Goal: Task Accomplishment & Management: Manage account settings

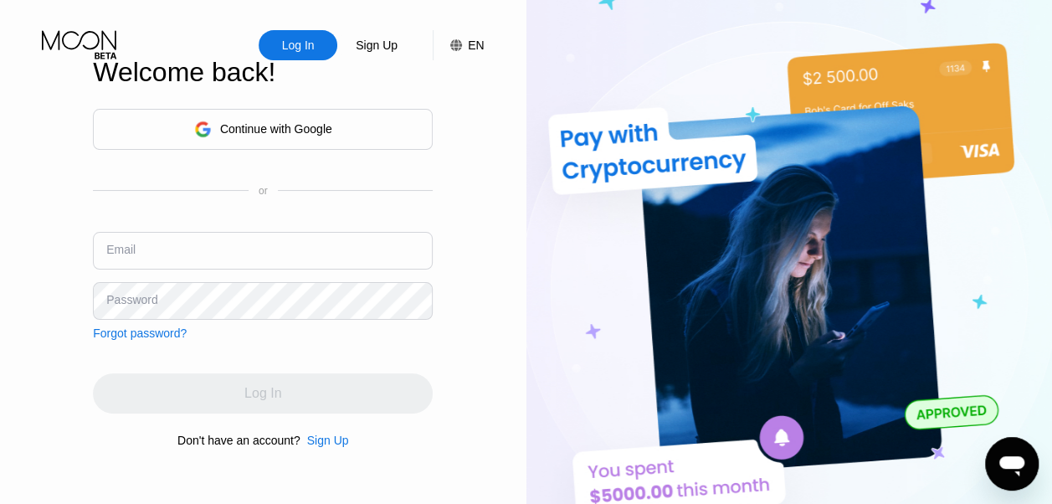
drag, startPoint x: 0, startPoint y: 0, endPoint x: 188, endPoint y: 253, distance: 315.2
click at [188, 253] on input "text" at bounding box center [263, 251] width 340 height 38
type input "jallalimehdi@gmail.com"
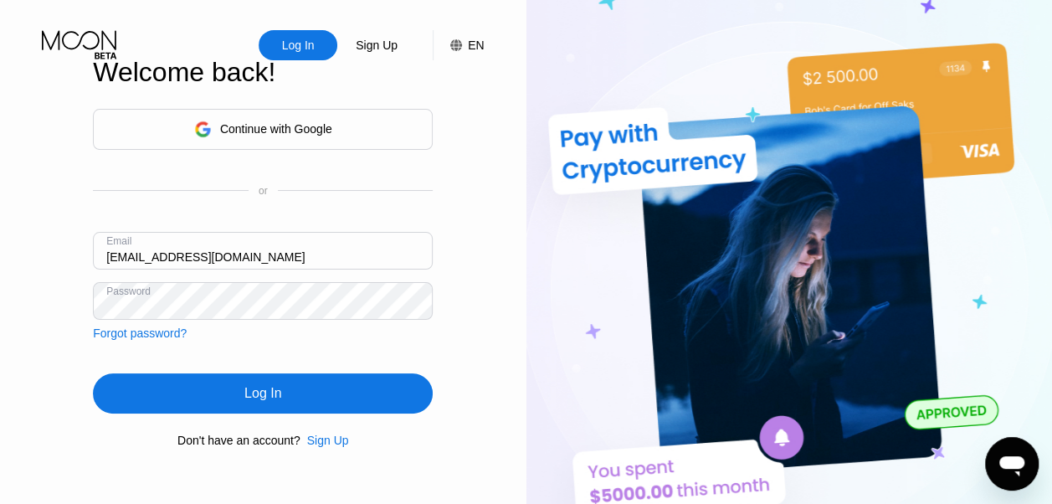
click at [239, 397] on div "Log In" at bounding box center [263, 393] width 340 height 40
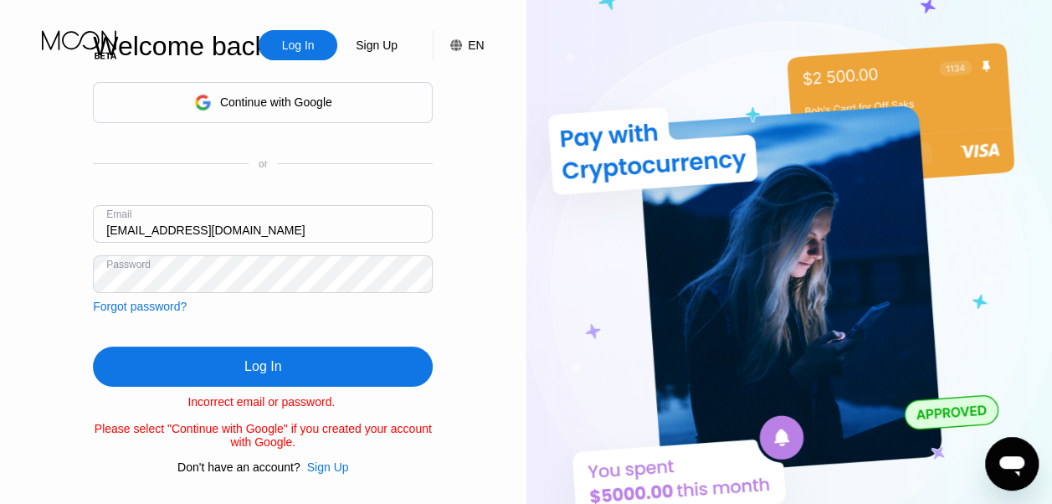
drag, startPoint x: 253, startPoint y: 229, endPoint x: -1, endPoint y: 215, distance: 254.0
click at [0, 215] on html "Log In Sign Up EN Language English Save Welcome back! Continue with Google or E…" at bounding box center [526, 252] width 1052 height 504
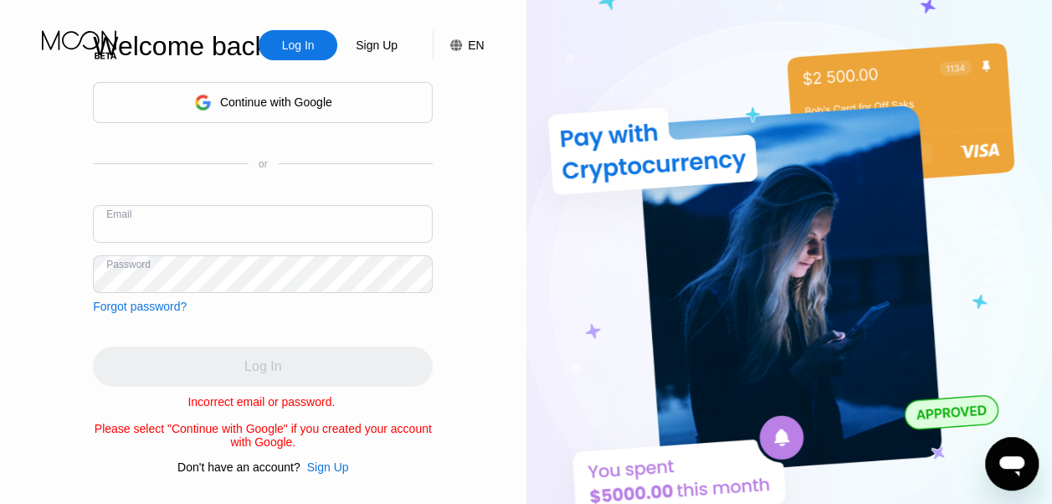
click at [159, 224] on input "text" at bounding box center [263, 224] width 340 height 38
type input "[DOMAIN_NAME][EMAIL_ADDRESS][DOMAIN_NAME]"
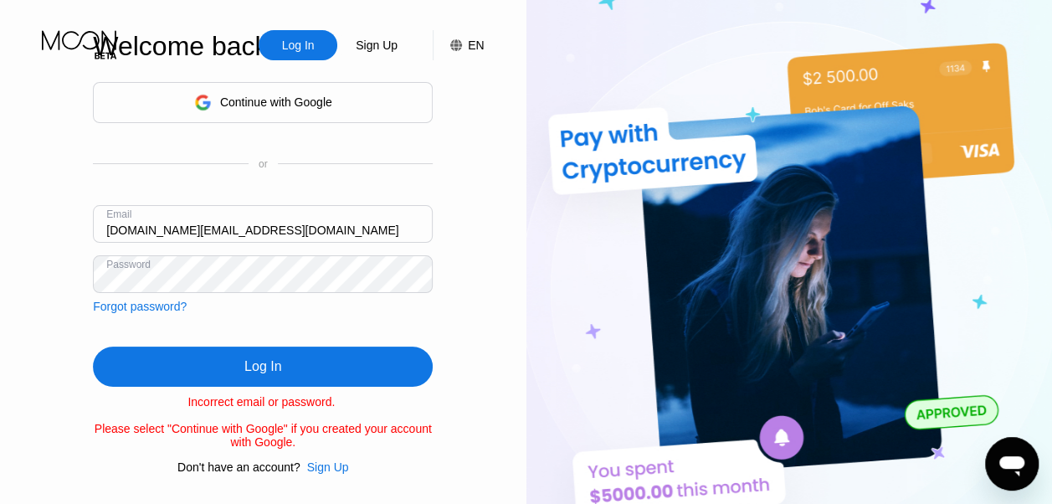
click at [301, 322] on div "Continue with Google or Email sheva.holding.llc@gmail.com Password Forgot passw…" at bounding box center [263, 278] width 340 height 392
click at [241, 362] on div "Log In" at bounding box center [263, 367] width 340 height 40
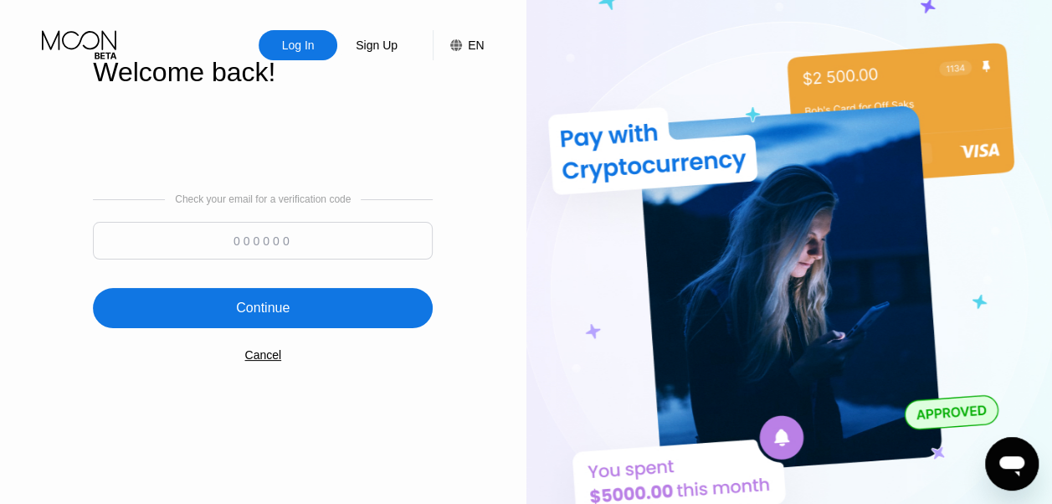
click at [259, 240] on input at bounding box center [263, 241] width 340 height 38
type input "815575"
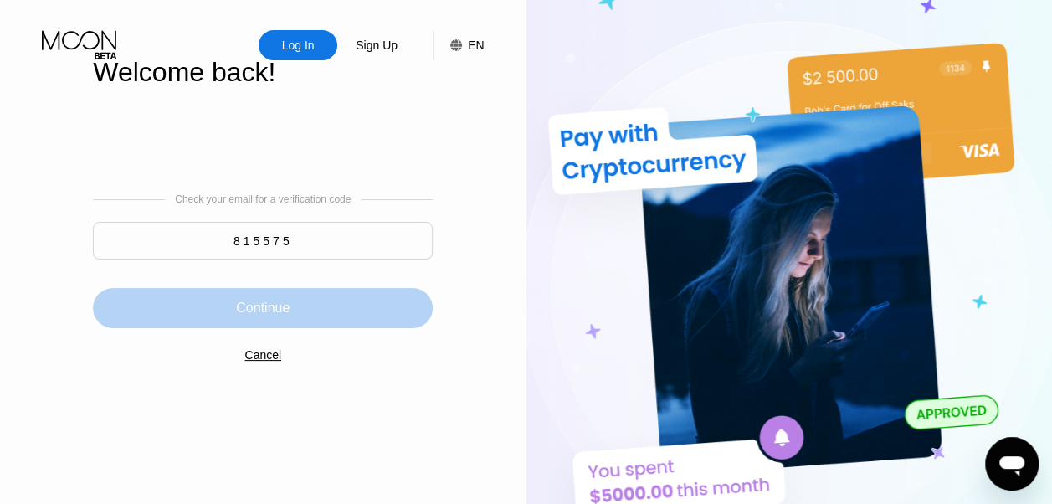
click at [296, 311] on div "Continue" at bounding box center [263, 308] width 340 height 40
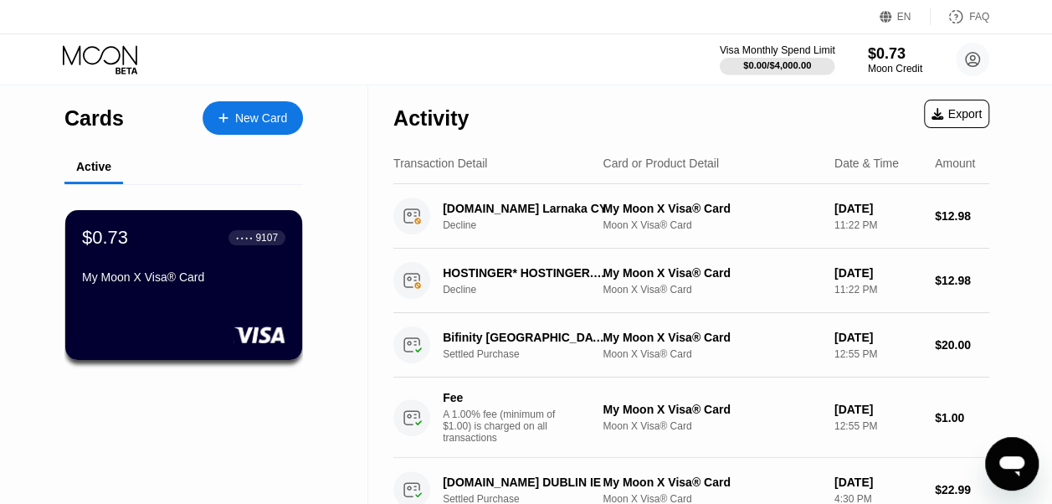
click at [775, 52] on div "Visa Monthly Spend Limit" at bounding box center [778, 50] width 116 height 12
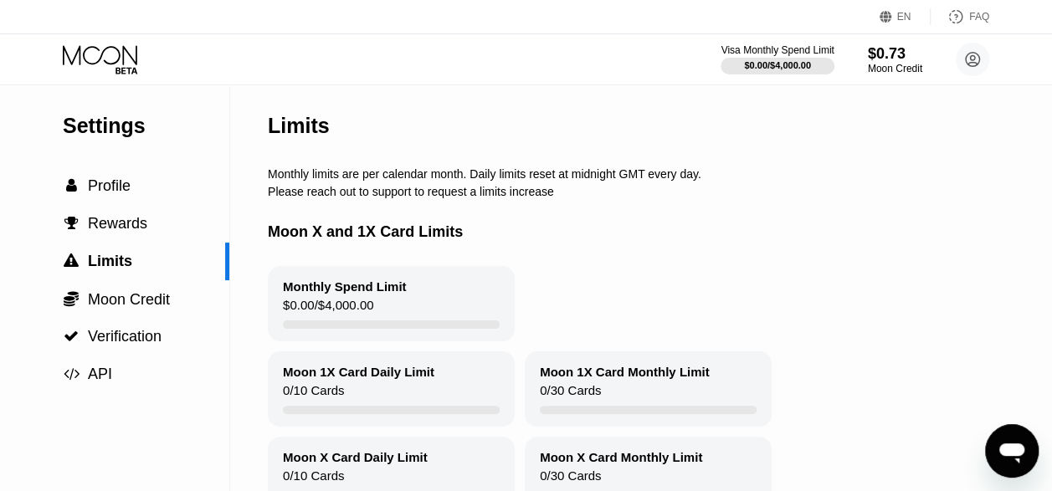
click at [891, 213] on div "Moon X and 1X Card Limits" at bounding box center [689, 232] width 842 height 68
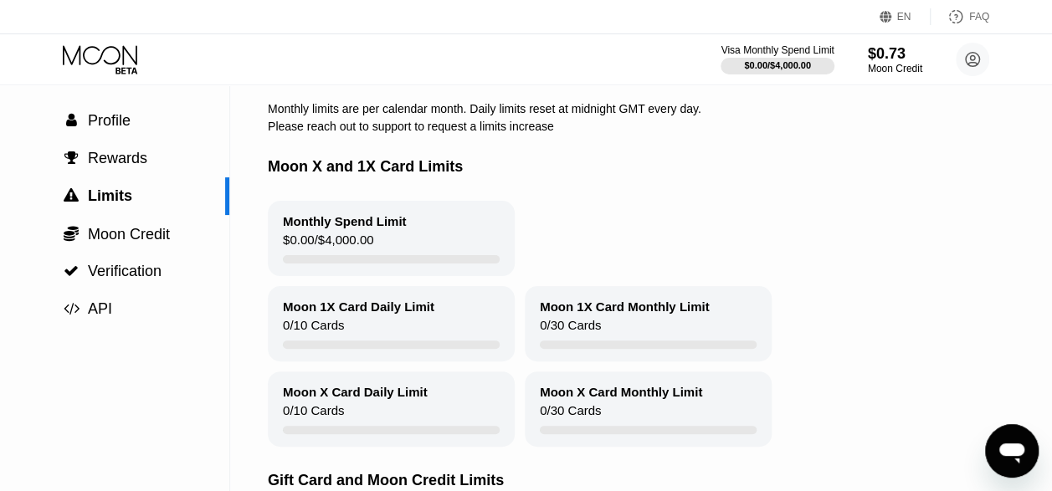
scroll to position [67, 0]
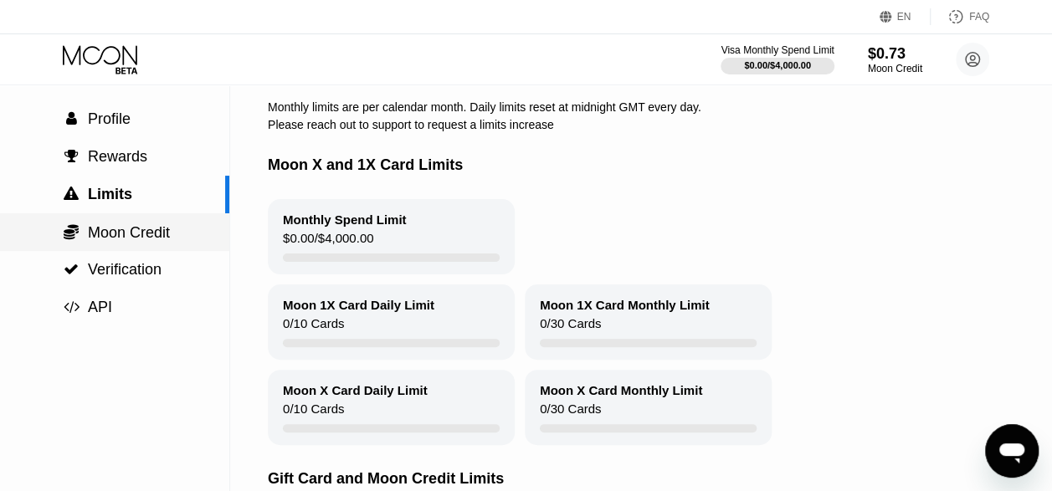
click at [136, 235] on span "Moon Credit" at bounding box center [129, 232] width 82 height 17
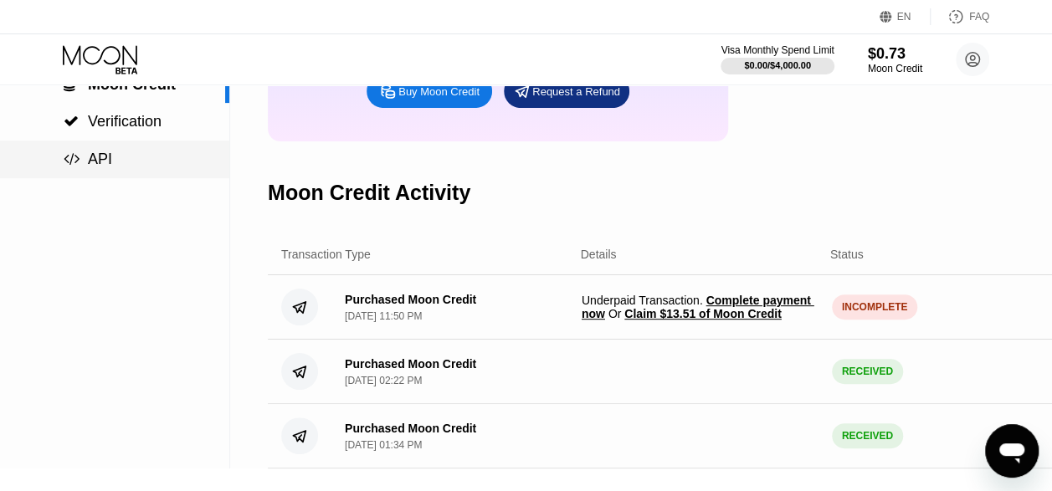
scroll to position [268, 0]
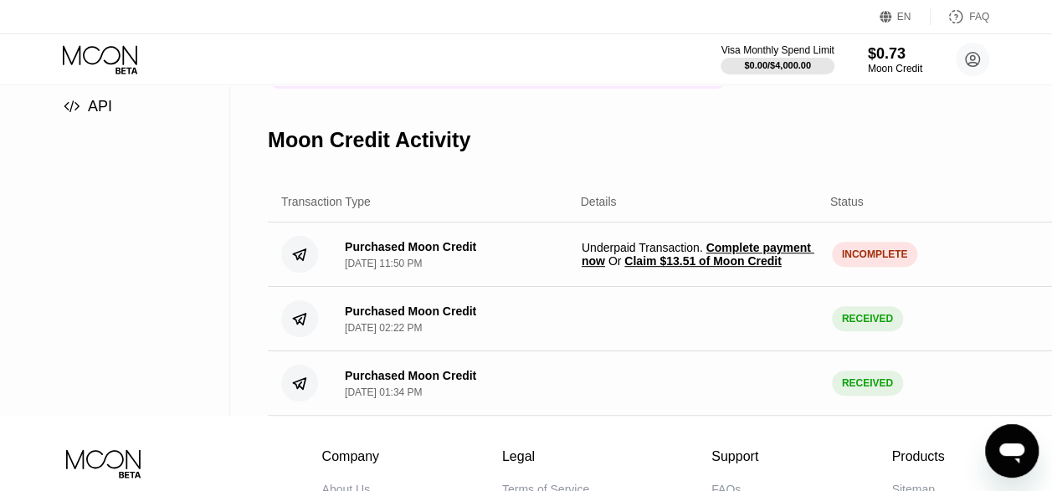
click at [690, 268] on span "Claim $13.51 of Moon Credit" at bounding box center [702, 260] width 157 height 13
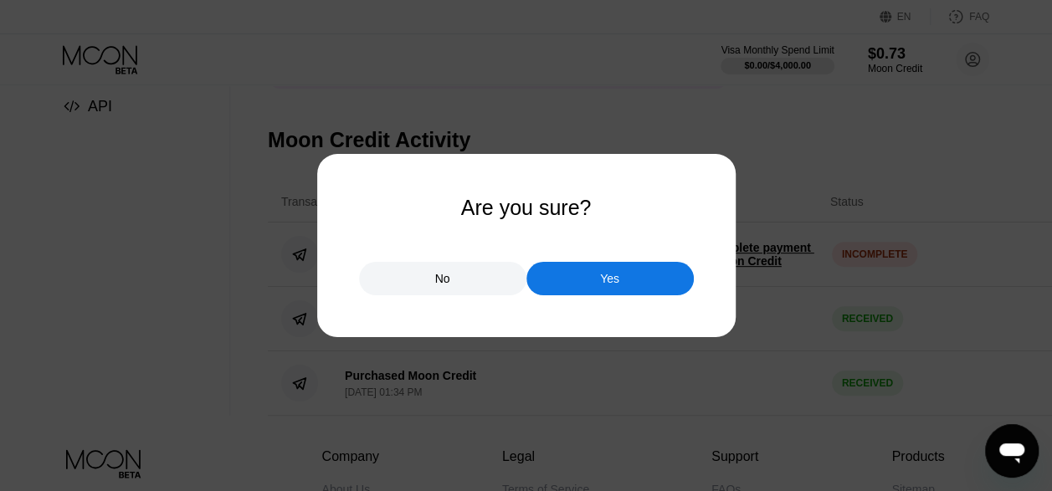
click at [614, 275] on div "Yes" at bounding box center [609, 278] width 19 height 15
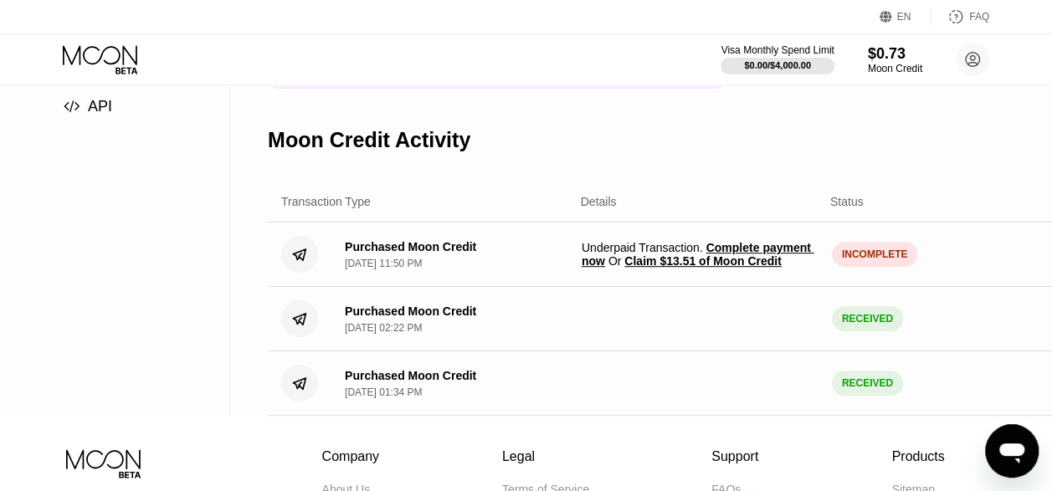
click at [708, 268] on span "Claim $13.51 of Moon Credit" at bounding box center [702, 260] width 157 height 13
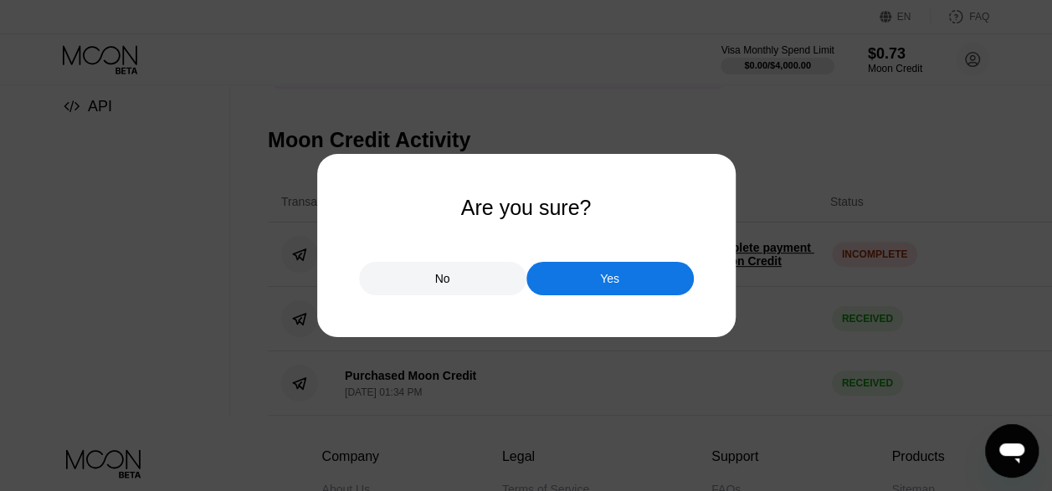
click at [614, 271] on div "Yes" at bounding box center [609, 278] width 19 height 15
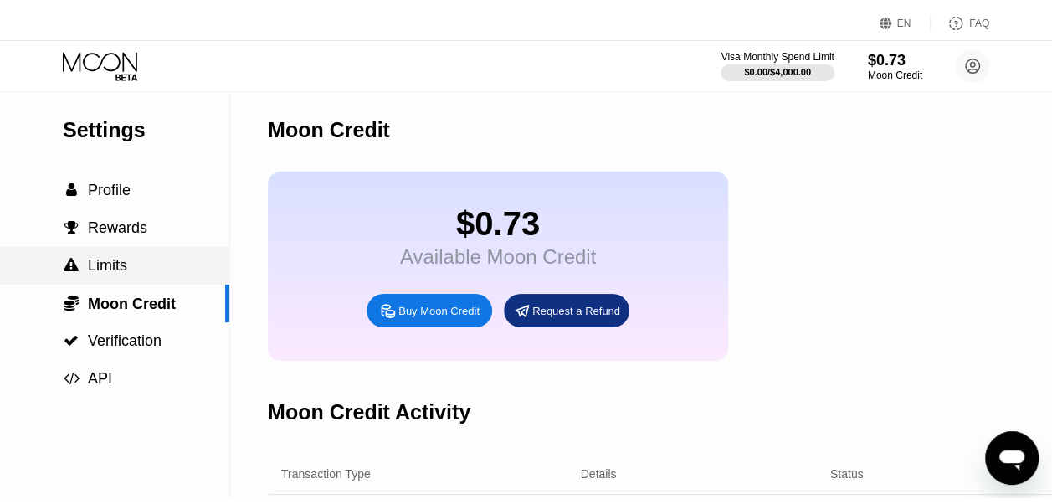
scroll to position [0, 0]
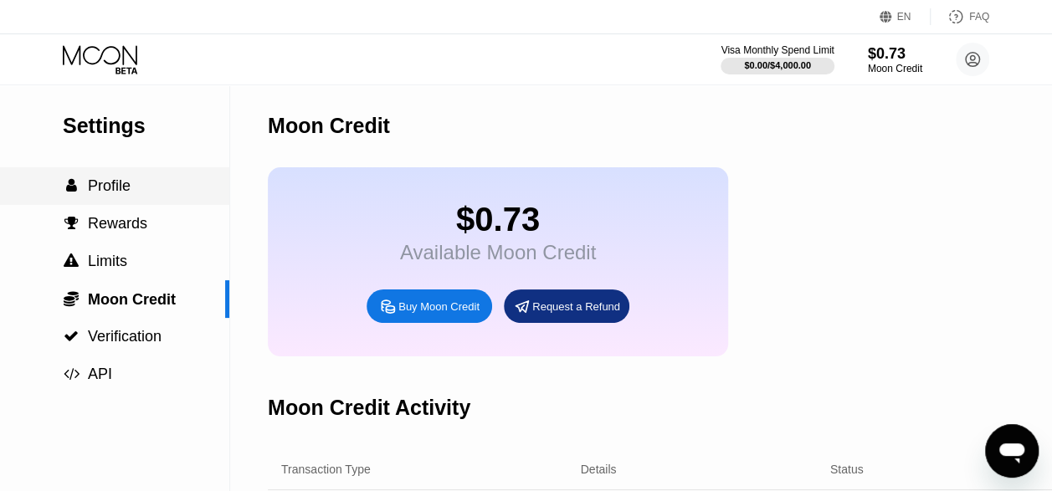
click at [129, 189] on span "Profile" at bounding box center [109, 185] width 43 height 17
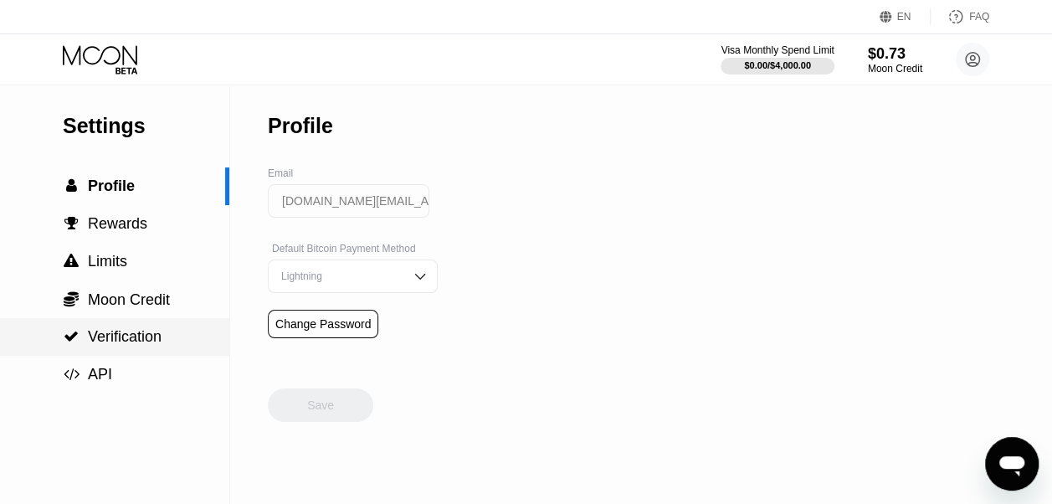
click at [131, 345] on span "Verification" at bounding box center [125, 336] width 74 height 17
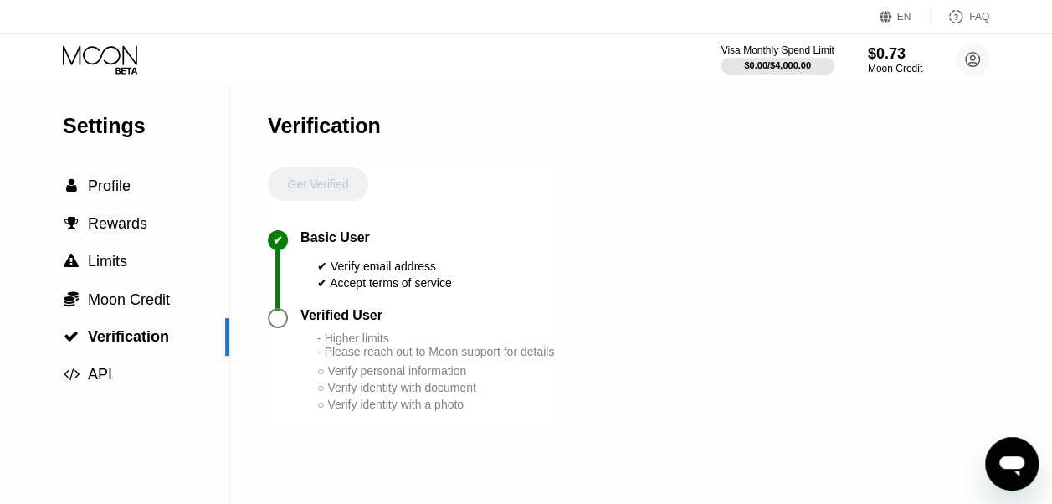
click at [748, 321] on div "Settings  Profile  Rewards  Limits  Moon Credit  Verification  API Verifi…" at bounding box center [526, 294] width 1052 height 419
click at [961, 67] on circle at bounding box center [972, 59] width 33 height 33
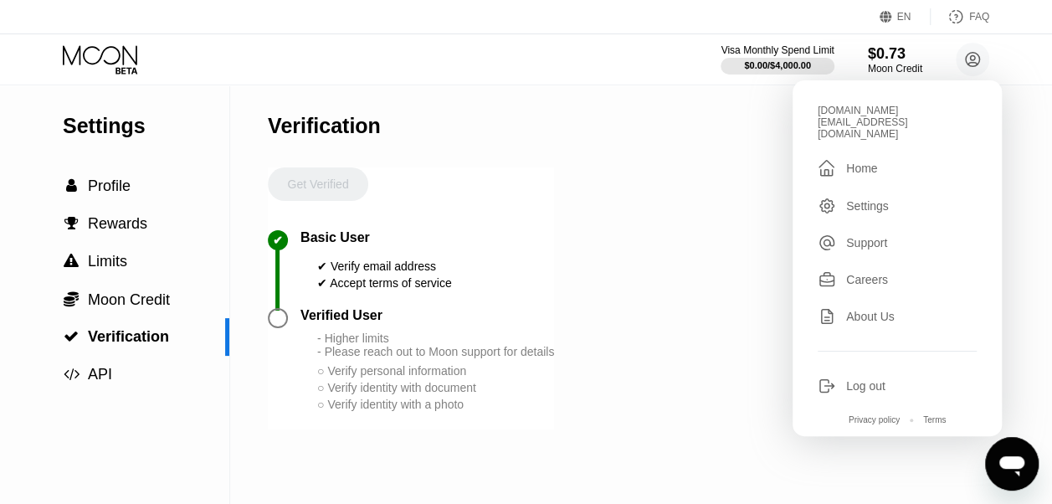
click at [863, 162] on div "Home" at bounding box center [861, 168] width 31 height 13
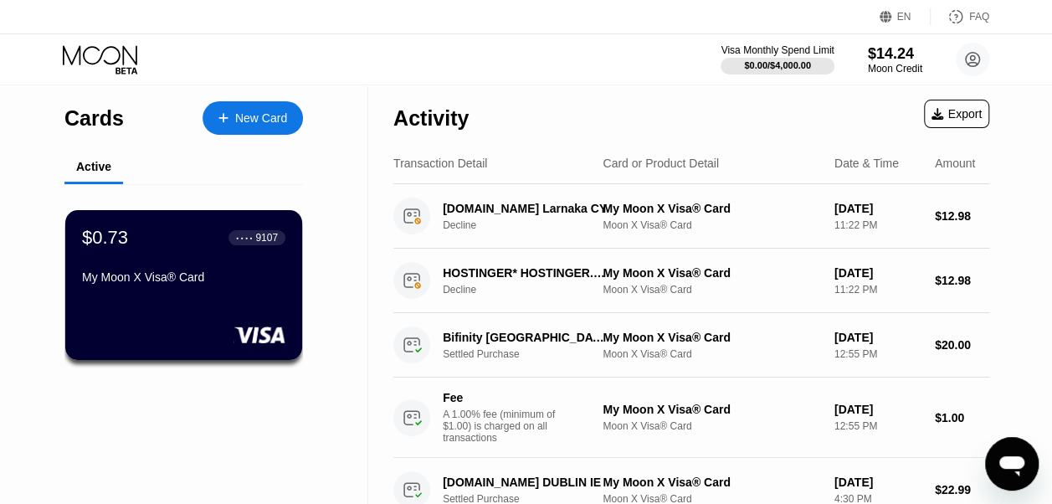
click at [596, 98] on div "Activity Export" at bounding box center [691, 114] width 596 height 59
click at [886, 54] on div "$14.24" at bounding box center [895, 53] width 56 height 18
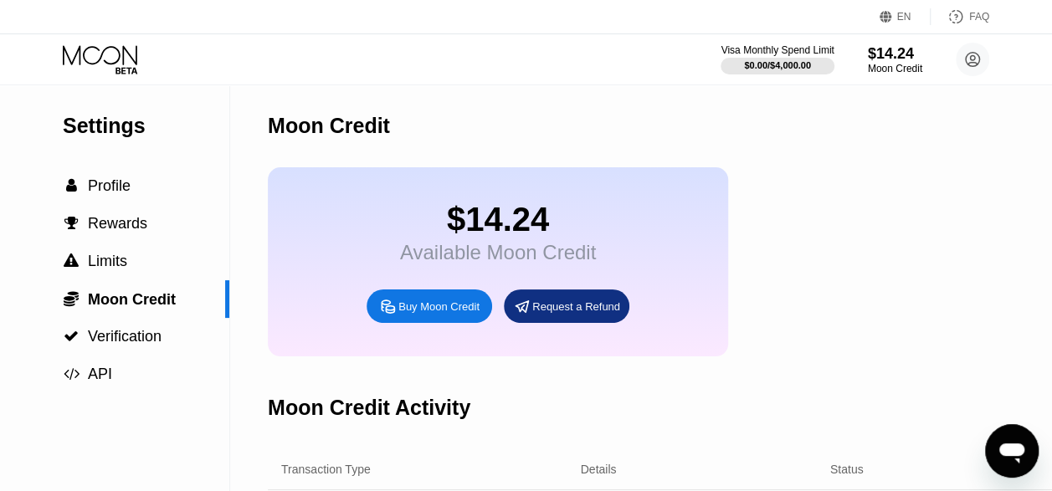
click at [886, 281] on div "$14.24 Available Moon Credit Buy Moon Credit Request a Refund" at bounding box center [705, 261] width 875 height 189
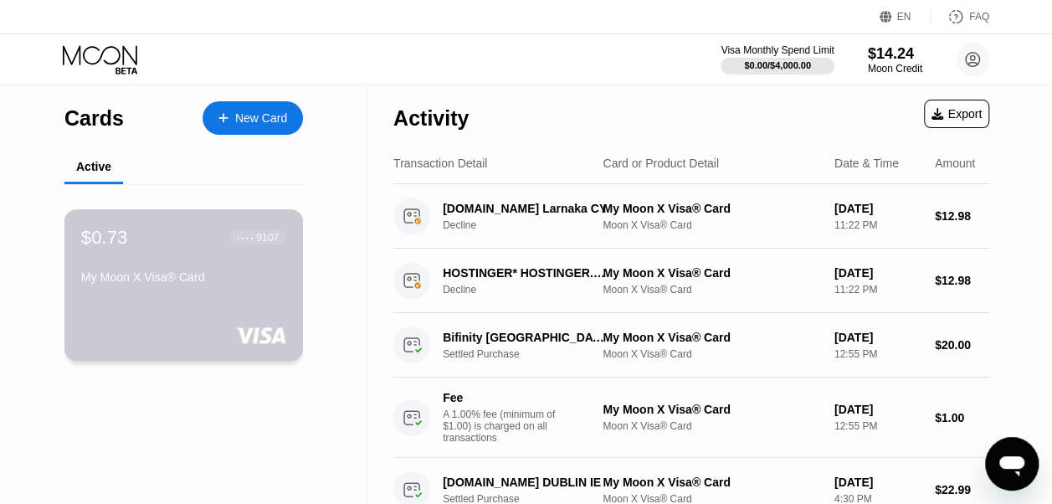
click at [106, 290] on div "My Moon X Visa® Card" at bounding box center [183, 280] width 205 height 20
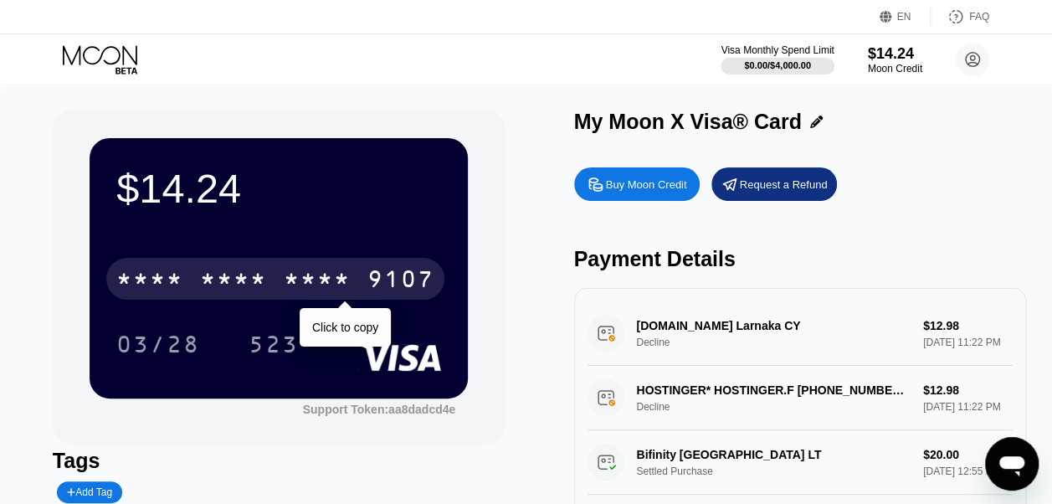
click at [333, 286] on div "* * * *" at bounding box center [317, 281] width 67 height 27
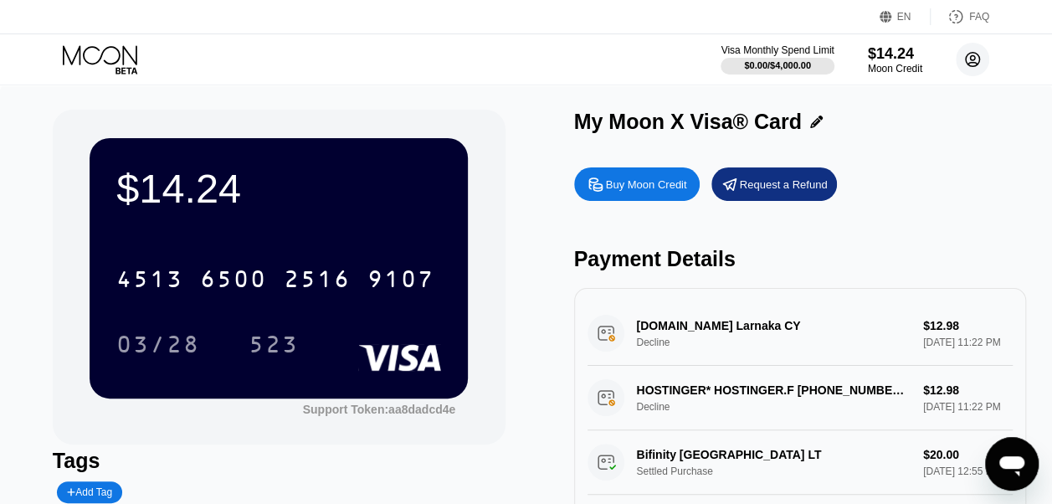
click at [973, 60] on circle at bounding box center [972, 59] width 33 height 33
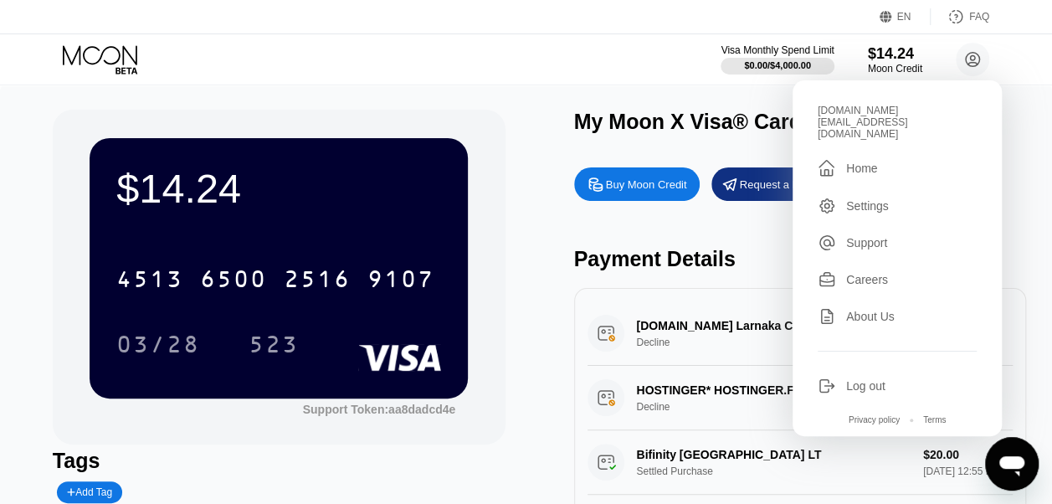
click at [849, 162] on div "Home" at bounding box center [861, 168] width 31 height 13
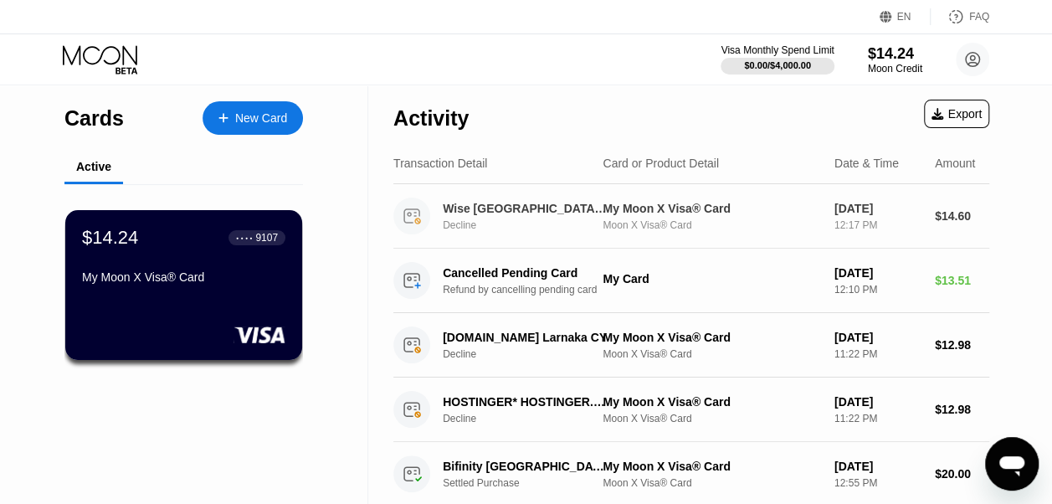
click at [206, 283] on div "My Moon X Visa® Card" at bounding box center [183, 276] width 203 height 13
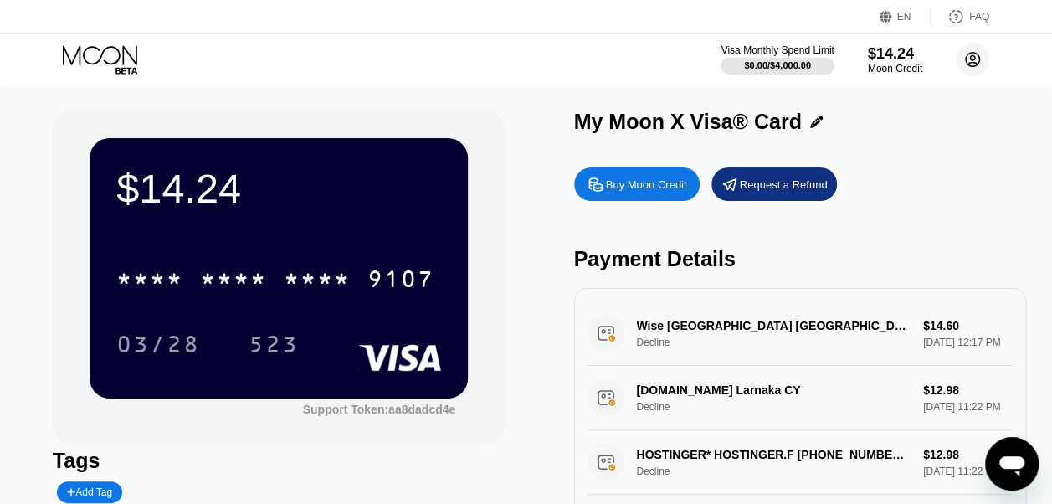
click at [969, 55] on circle at bounding box center [972, 59] width 33 height 33
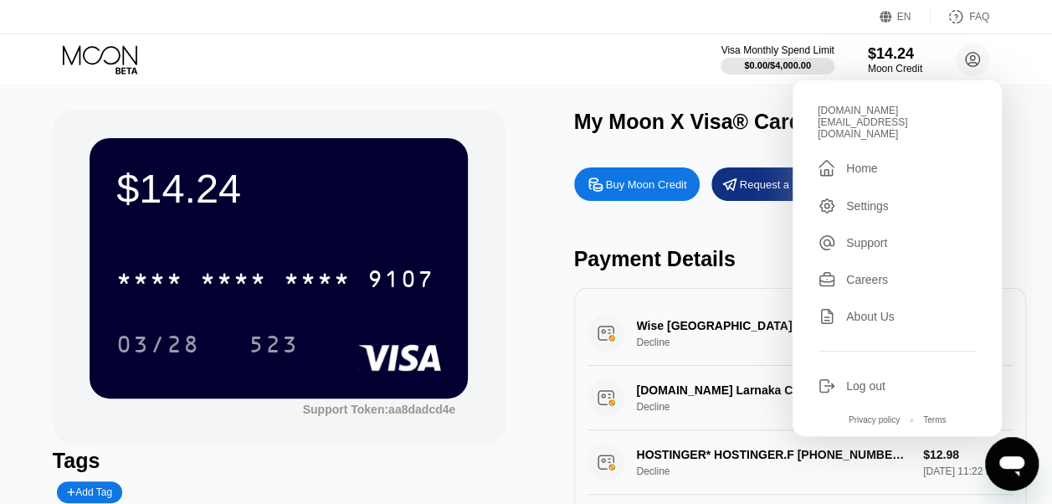
click at [865, 162] on div "Home" at bounding box center [861, 168] width 31 height 13
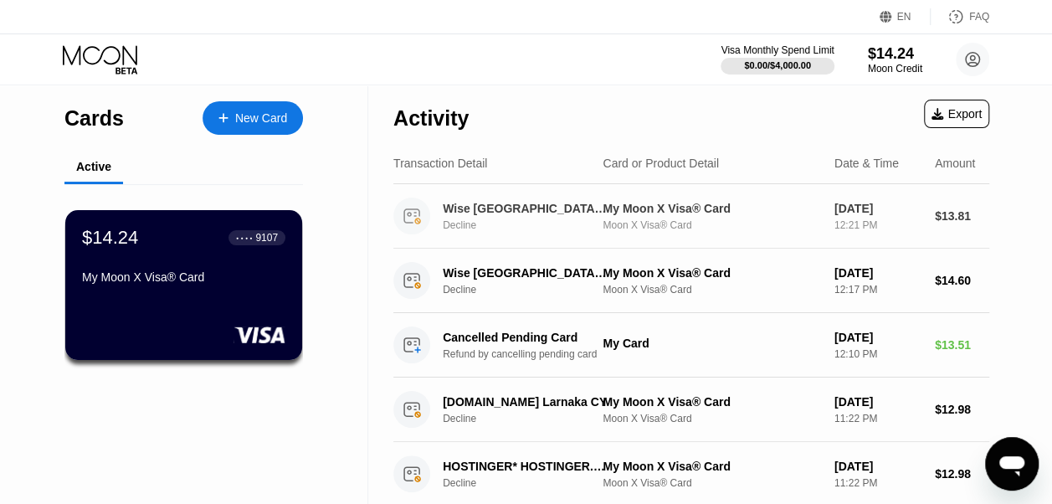
click at [638, 213] on div "My Moon X Visa® Card" at bounding box center [712, 208] width 218 height 13
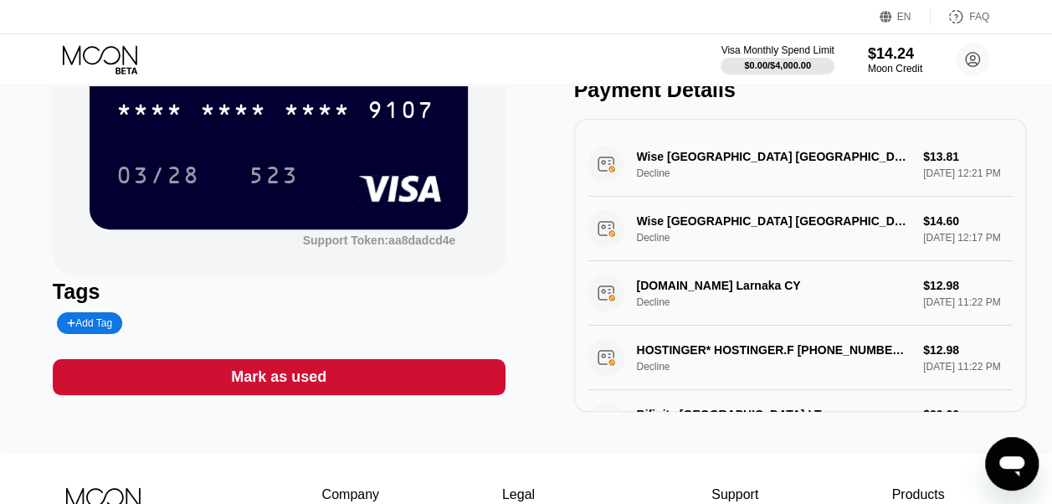
scroll to position [134, 0]
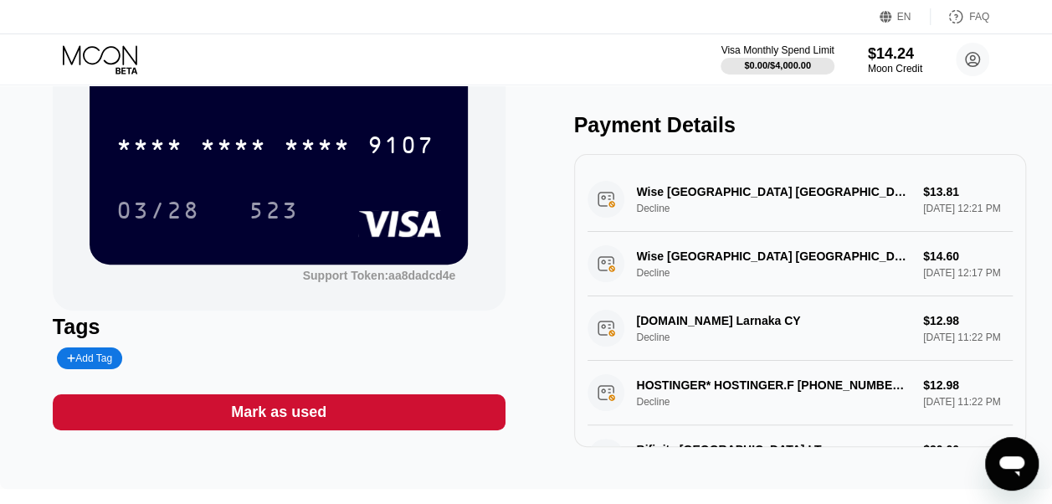
click at [529, 218] on div "$14.24 * * * * * * * * * * * * 9107 03/28 523 Support Token: aa8dadcd4e Tags Ad…" at bounding box center [526, 211] width 947 height 471
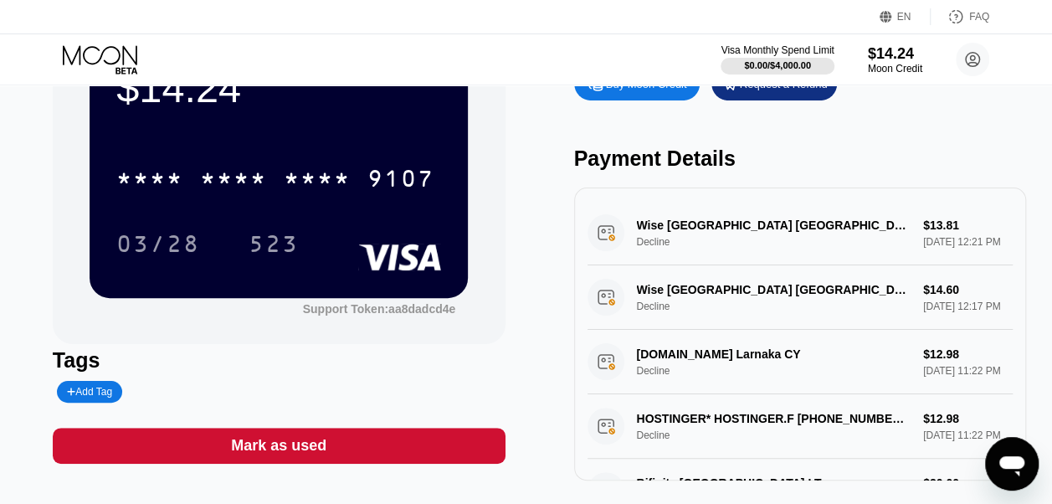
scroll to position [0, 0]
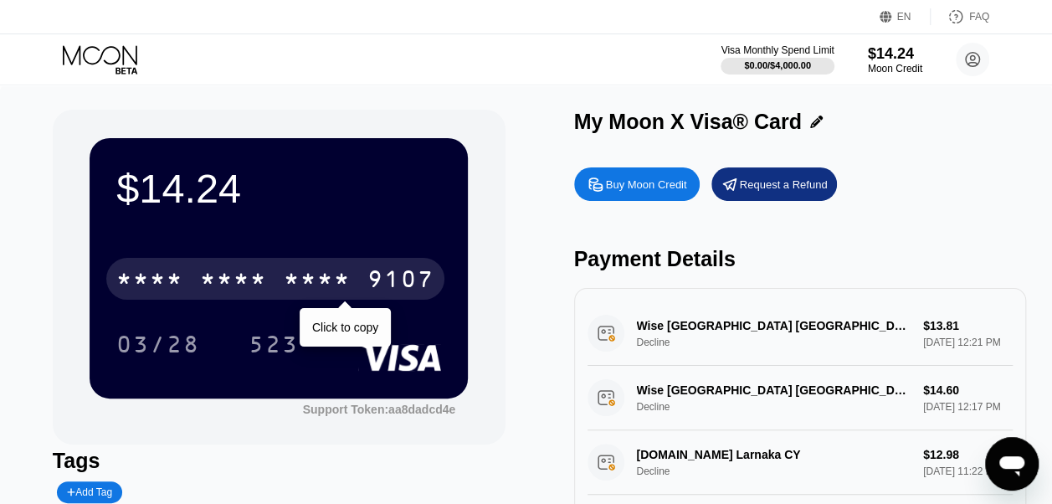
click at [359, 275] on div "* * * * * * * * * * * * 9107" at bounding box center [275, 279] width 338 height 42
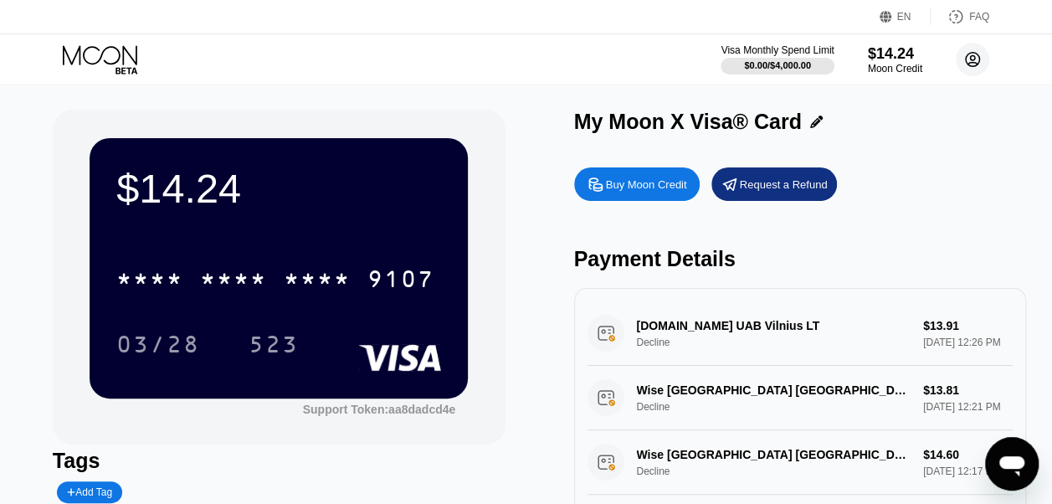
click at [969, 59] on circle at bounding box center [972, 59] width 33 height 33
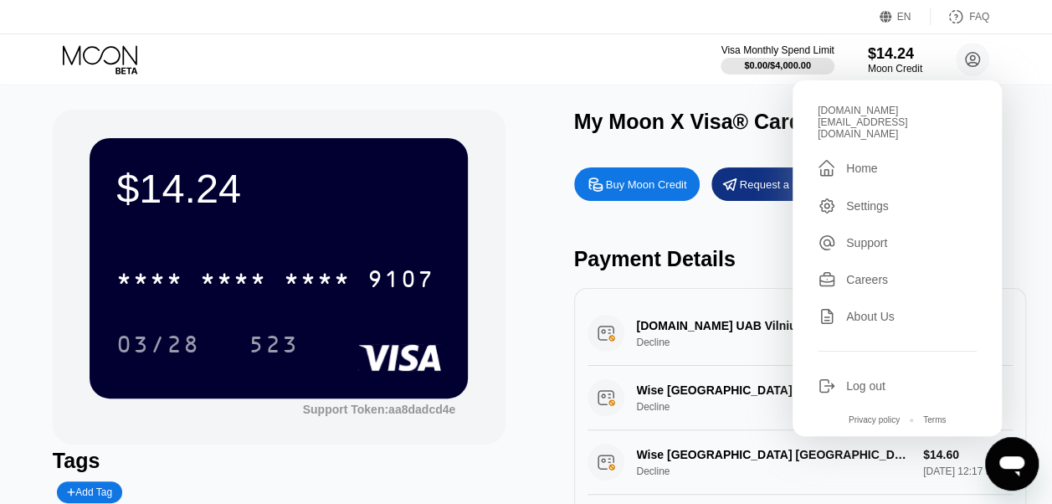
click at [844, 158] on div "" at bounding box center [832, 168] width 28 height 20
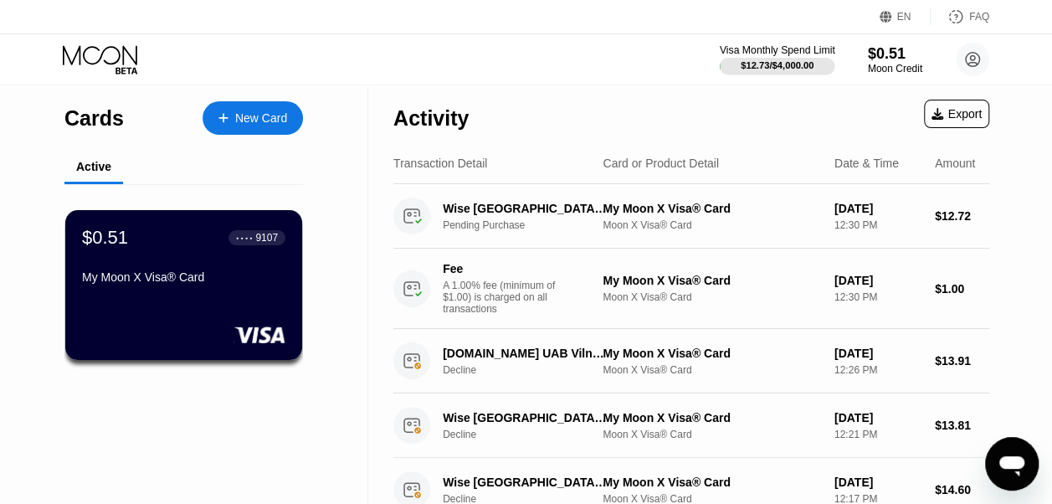
click at [765, 57] on div "$12.73 / $4,000.00" at bounding box center [778, 65] width 116 height 18
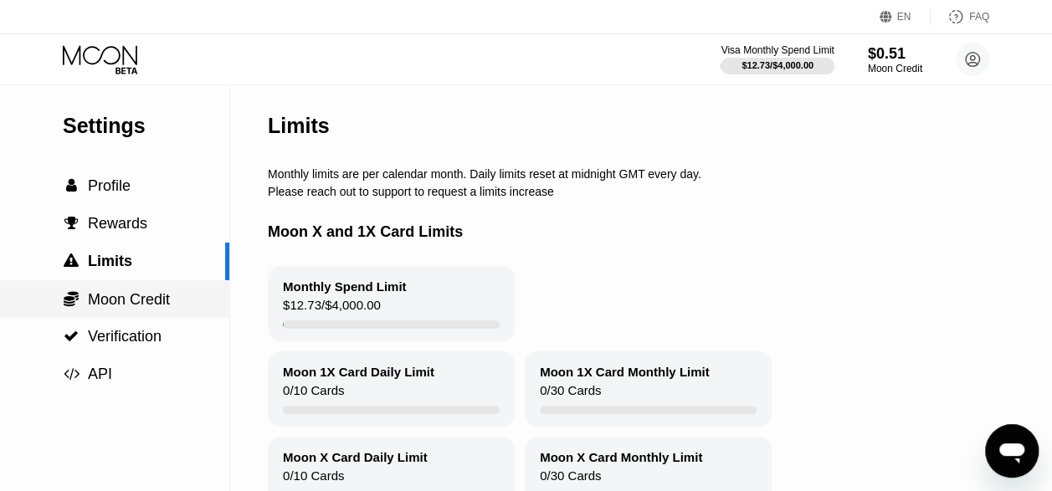
click at [142, 306] on span "Moon Credit" at bounding box center [129, 299] width 82 height 17
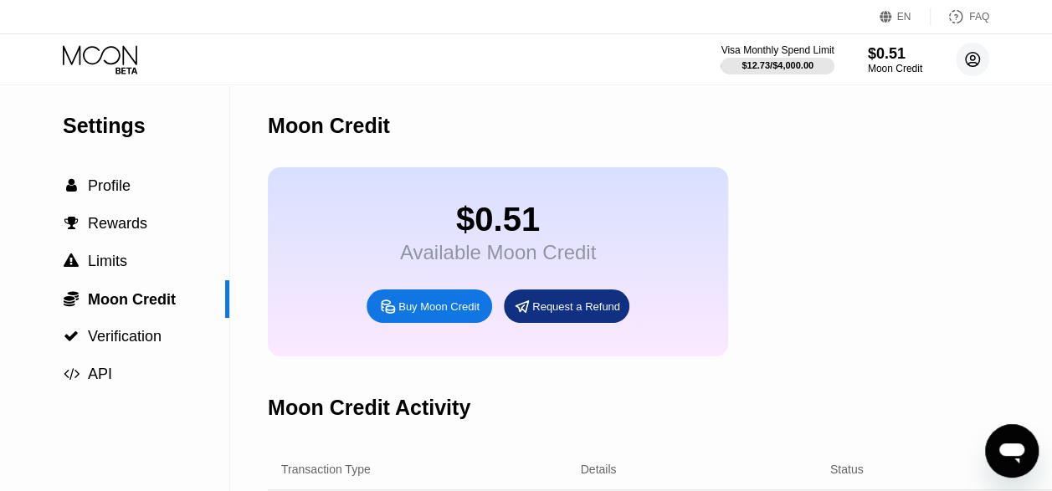
click at [976, 58] on circle at bounding box center [972, 59] width 33 height 33
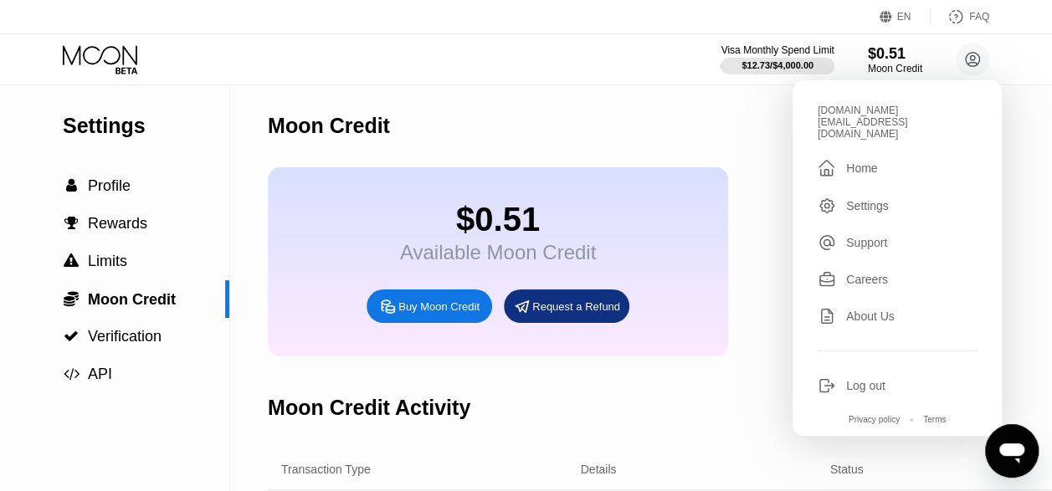
click at [849, 162] on div "Home" at bounding box center [861, 168] width 31 height 13
